Goal: Find specific page/section: Find specific page/section

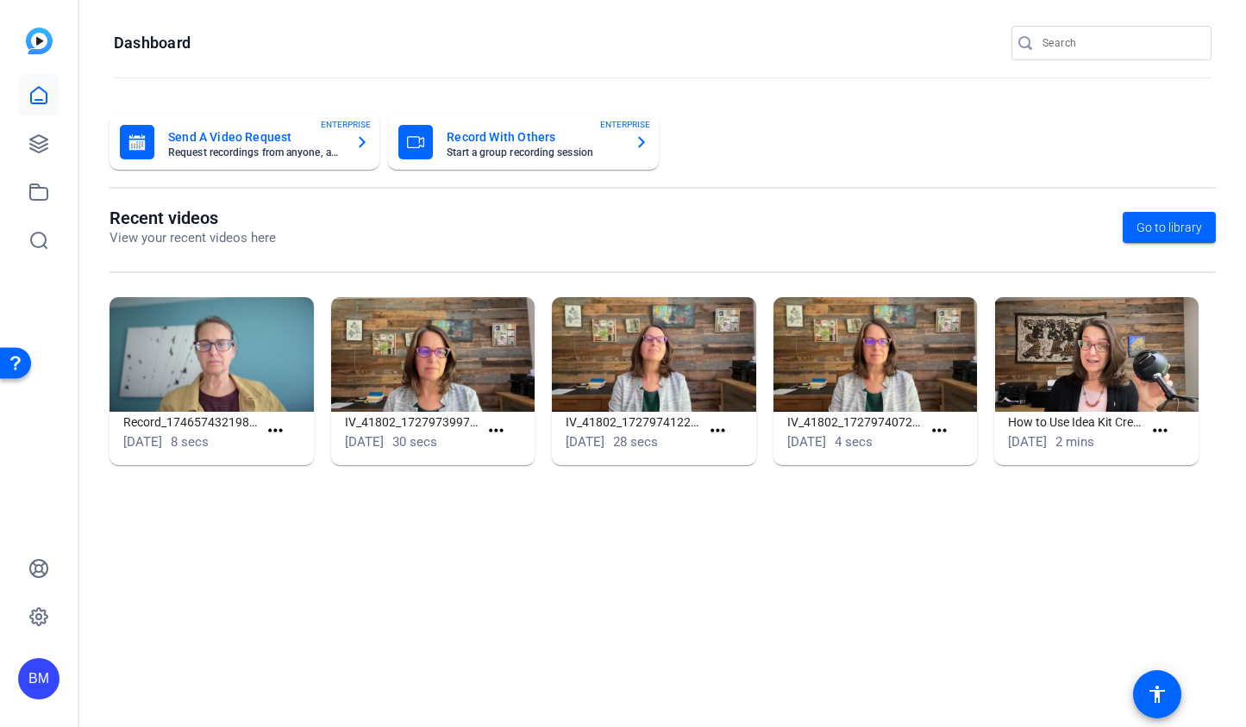
click at [1072, 35] on input "Search" at bounding box center [1119, 43] width 155 height 21
type input "[PERSON_NAME]"
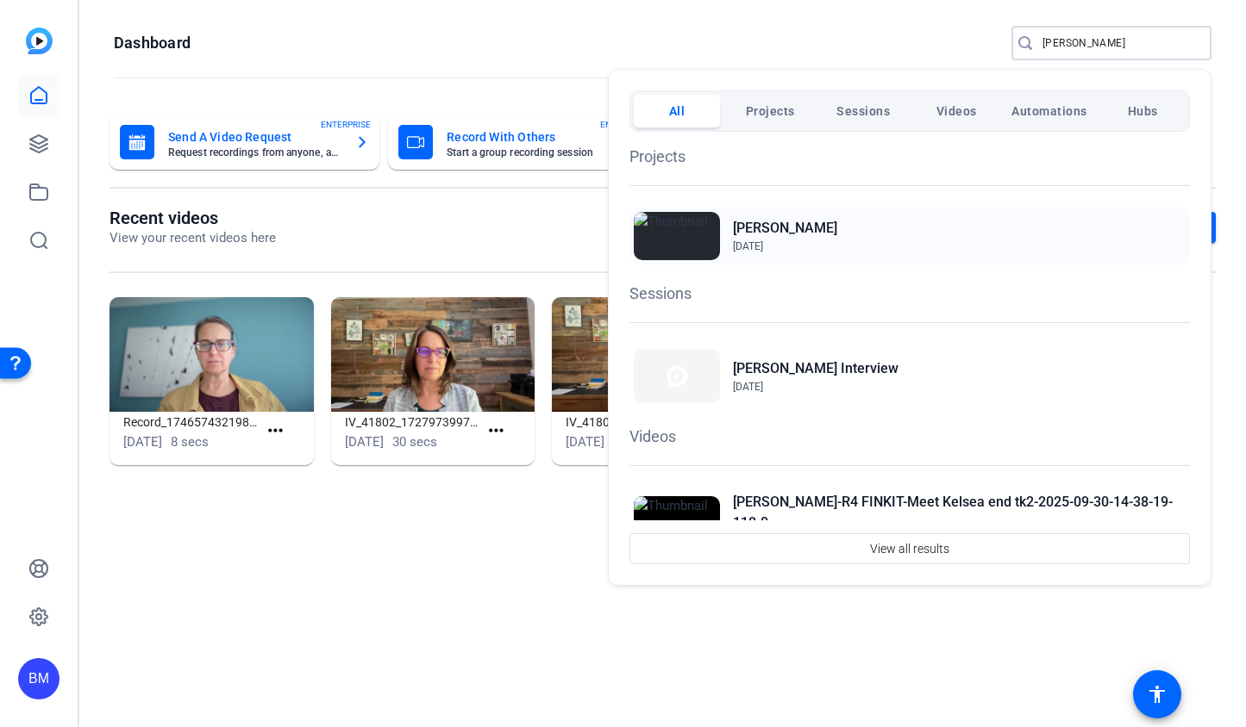
click at [784, 222] on h2 "[PERSON_NAME]" at bounding box center [785, 228] width 104 height 21
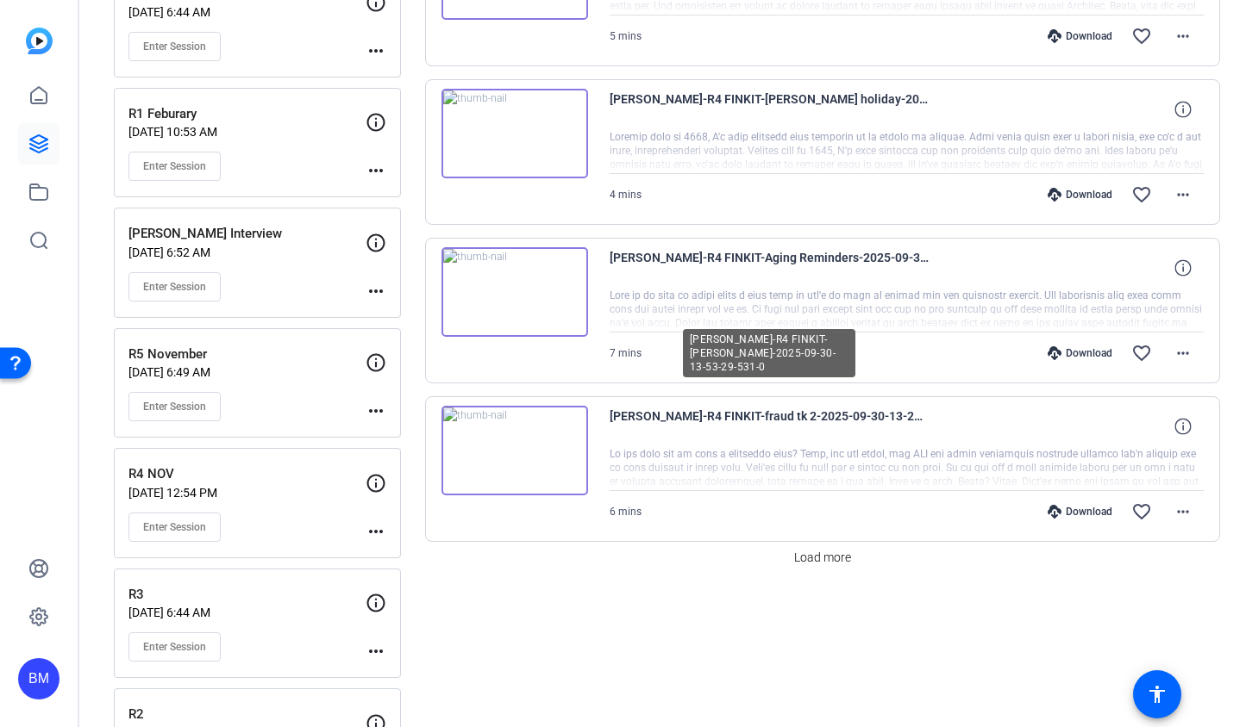
scroll to position [1327, 0]
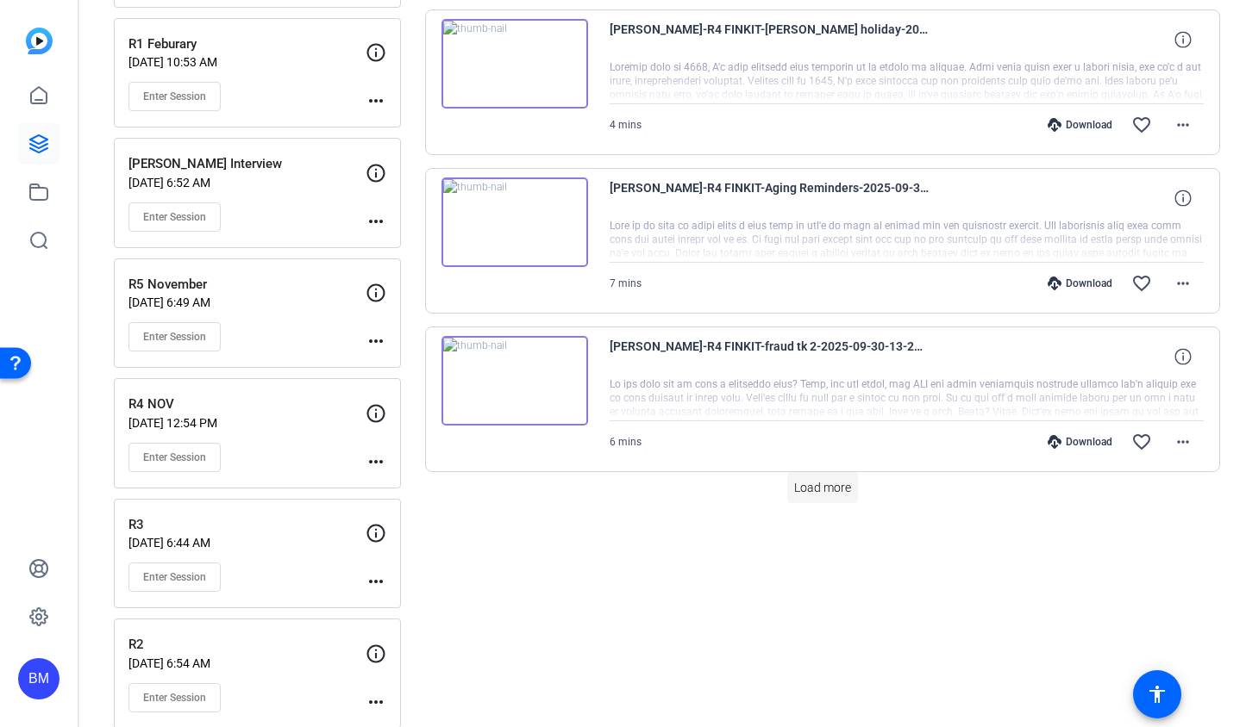
click at [800, 489] on span "Load more" at bounding box center [822, 488] width 57 height 18
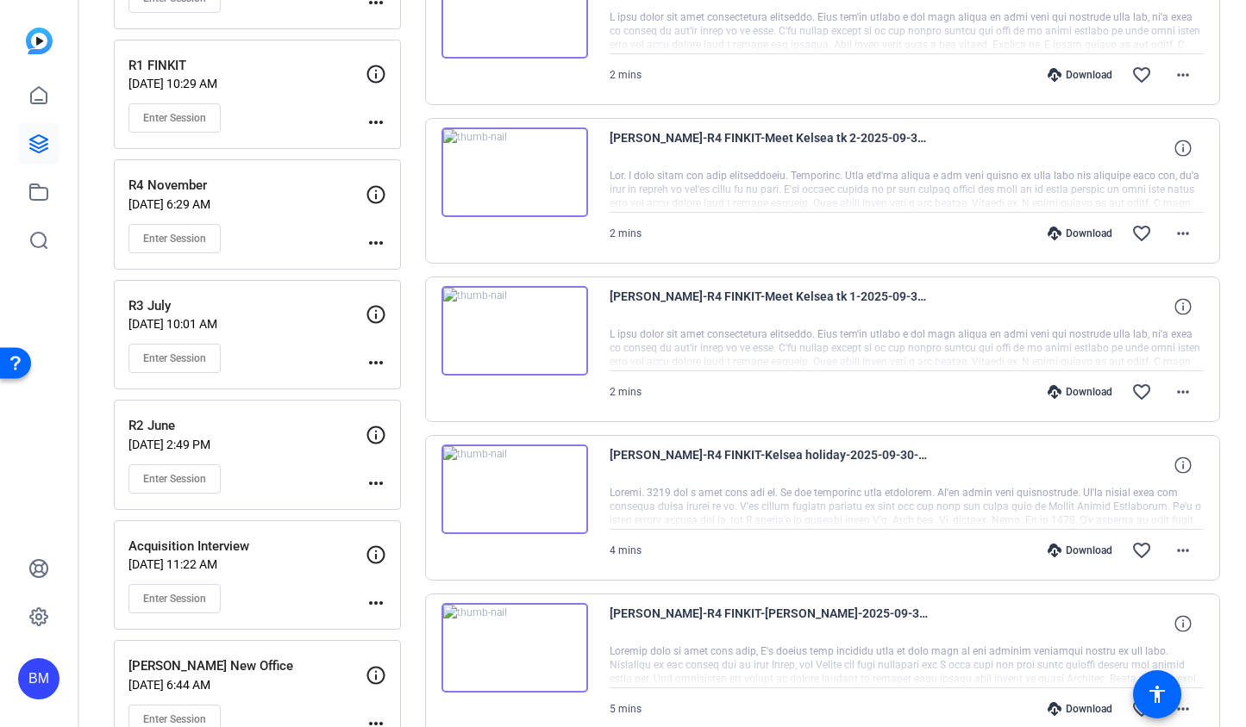
scroll to position [0, 0]
